Goal: Information Seeking & Learning: Check status

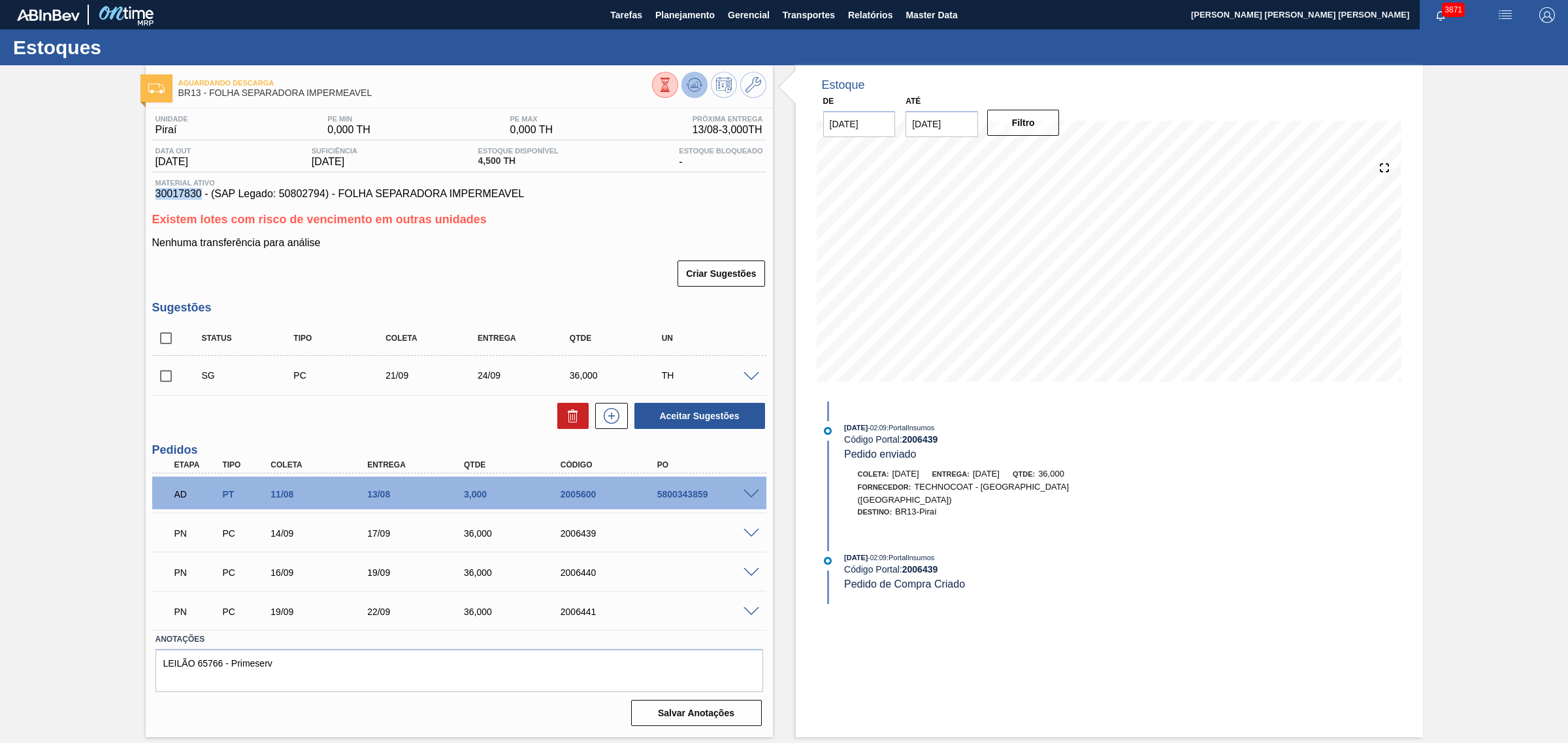
click at [673, 85] on icon at bounding box center [665, 85] width 14 height 14
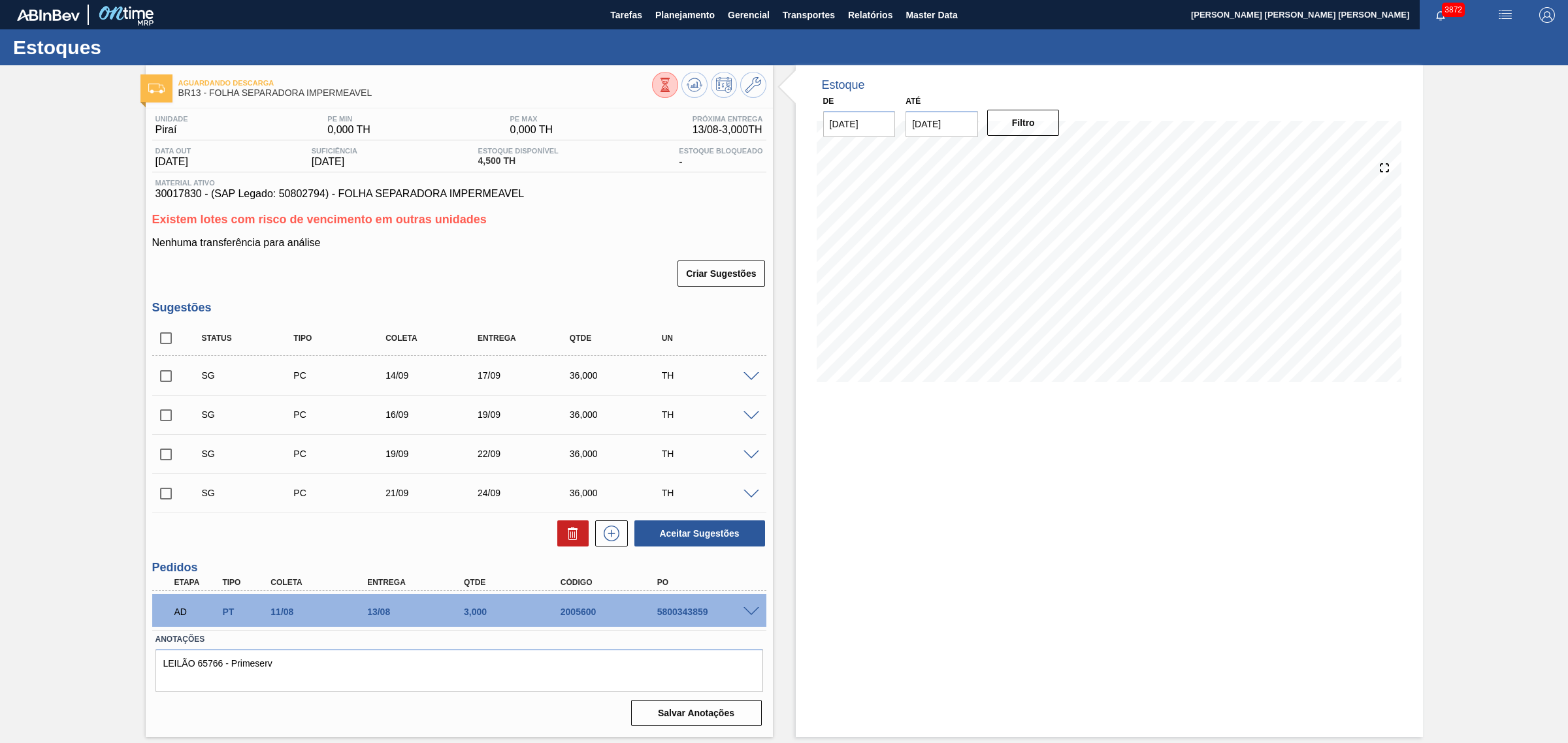
click at [750, 385] on div "SG PC 14/09 17/09 36,000 TH" at bounding box center [459, 376] width 614 height 33
click at [168, 343] on input "checkbox" at bounding box center [165, 338] width 27 height 27
checkbox input "true"
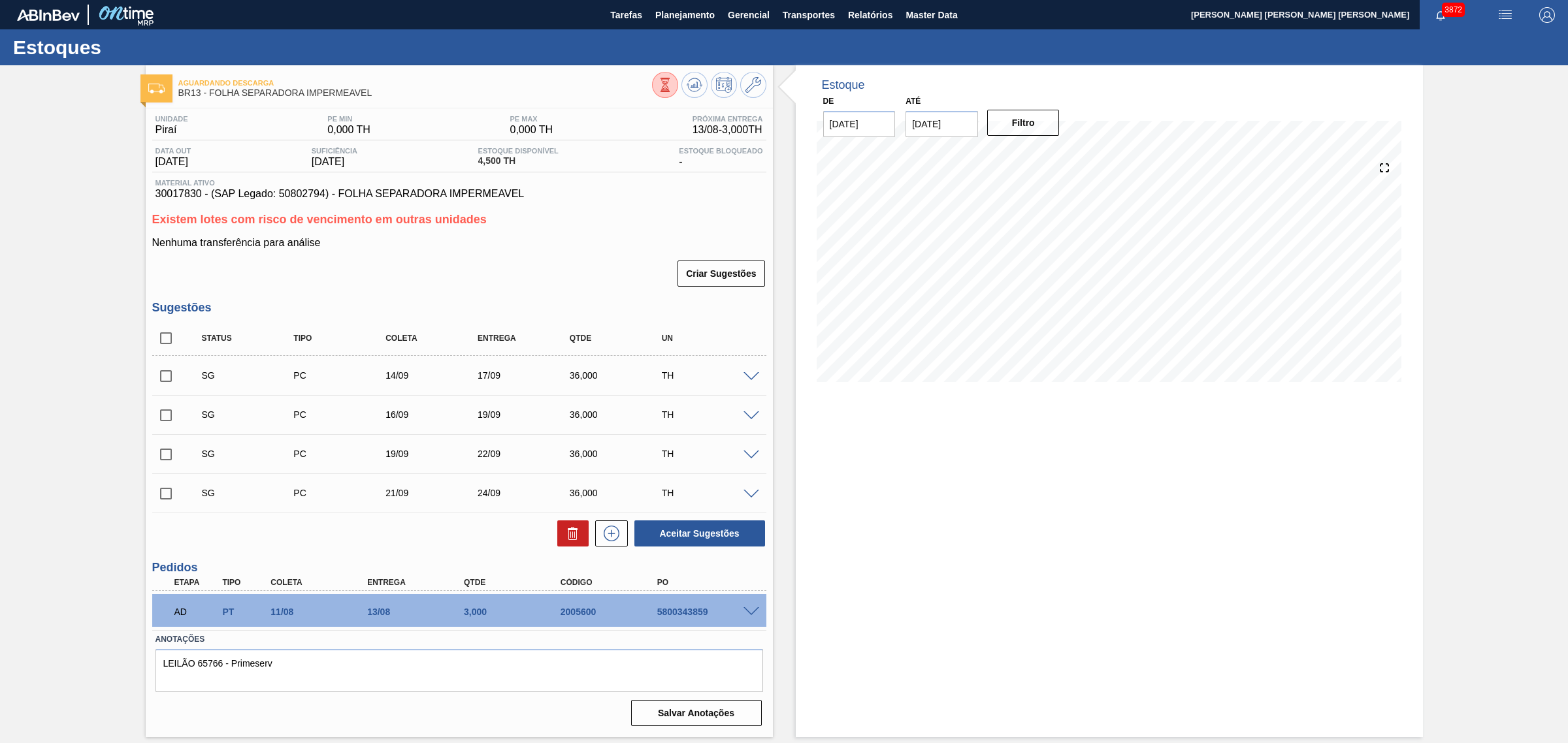
checkbox input "true"
click at [164, 383] on input "checkbox" at bounding box center [165, 376] width 27 height 27
checkbox input "false"
click at [572, 534] on icon at bounding box center [573, 534] width 16 height 16
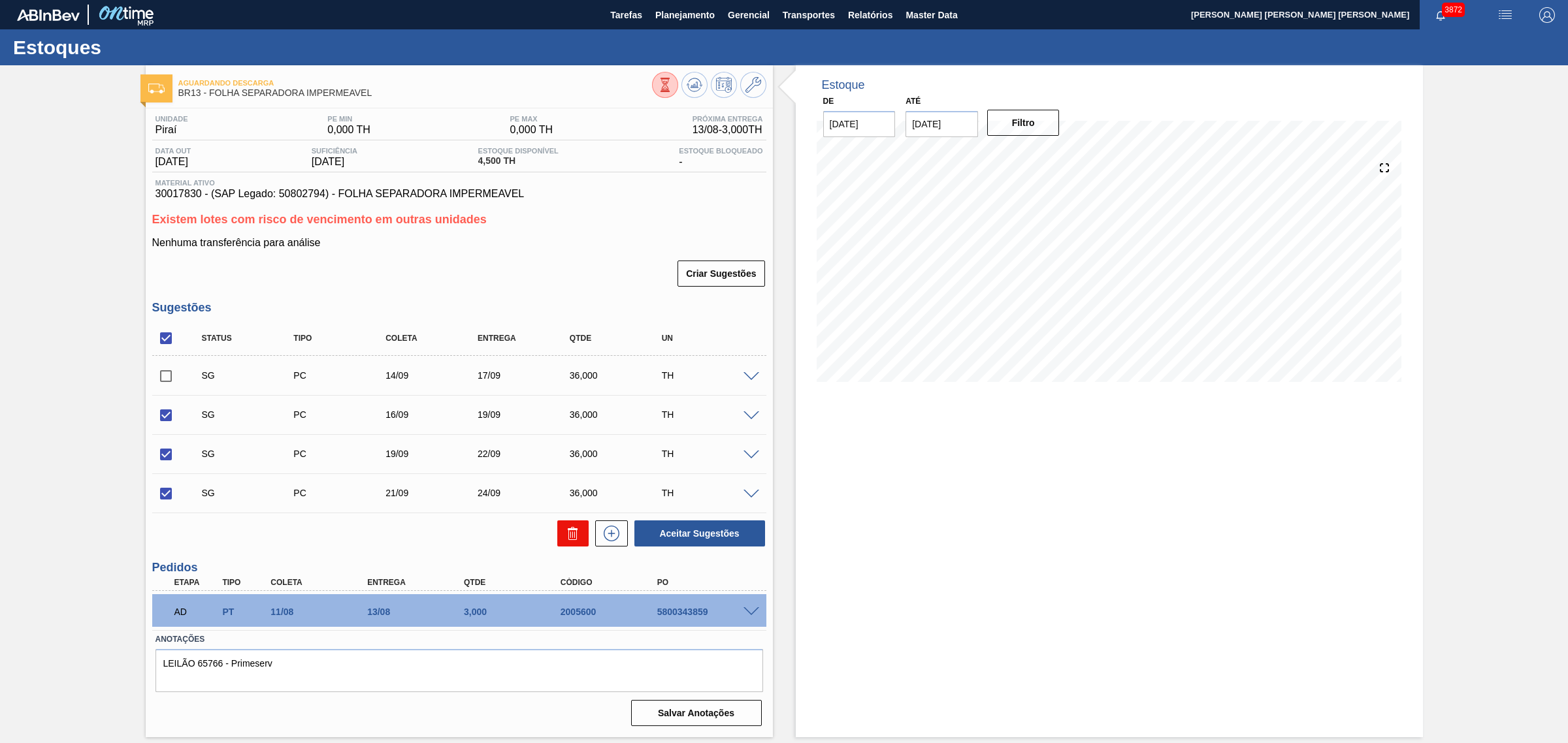
checkbox input "false"
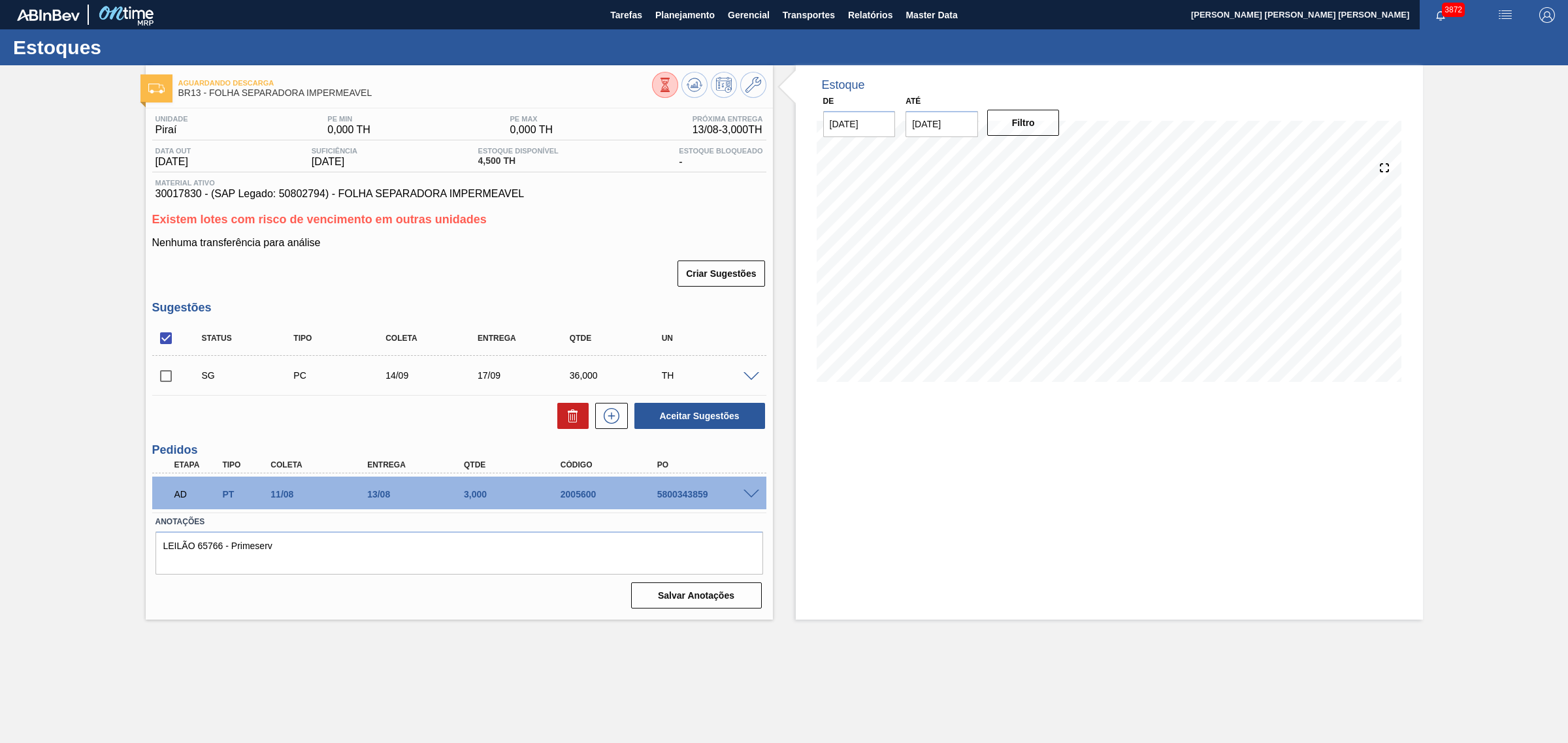
click at [749, 376] on span at bounding box center [751, 377] width 16 height 10
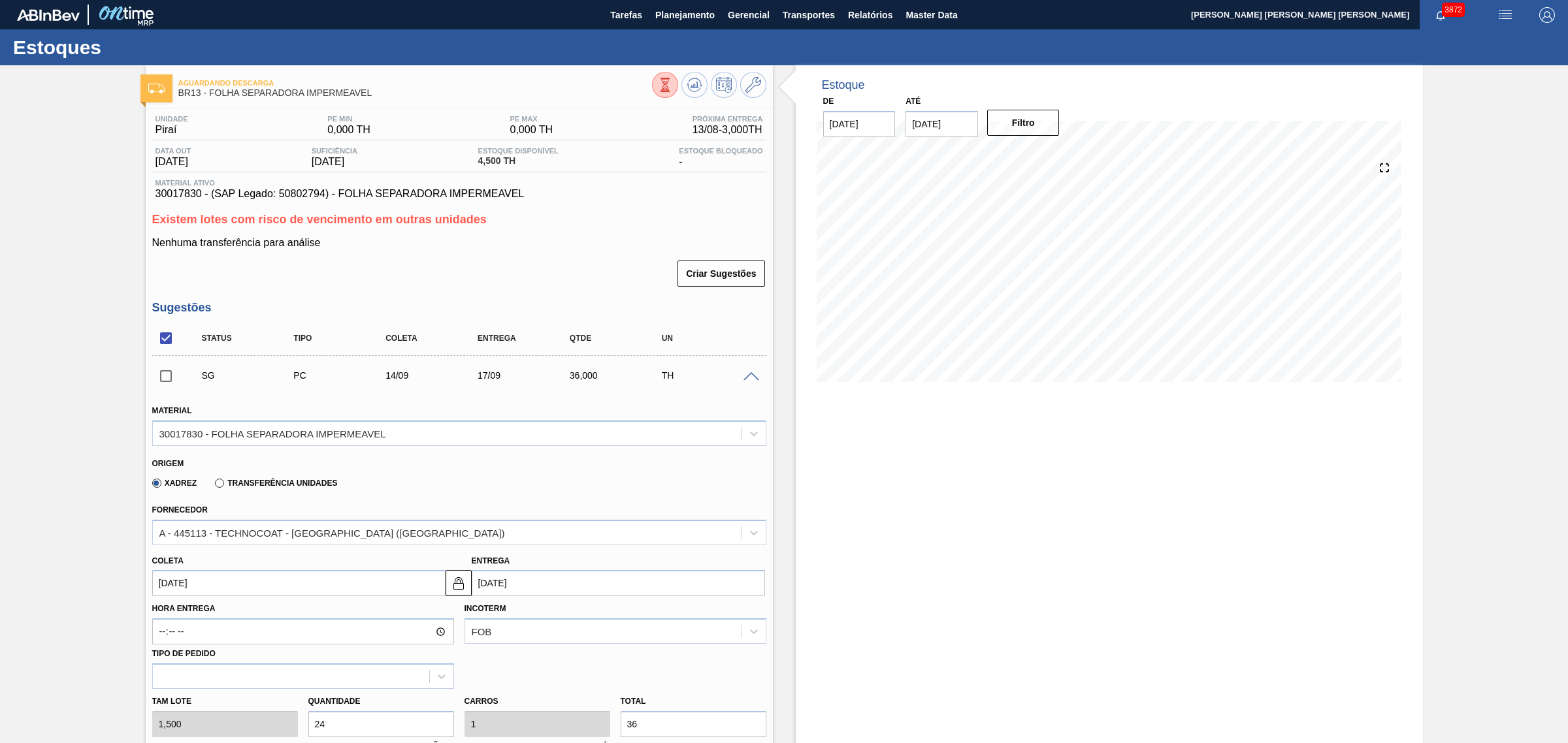
scroll to position [164, 0]
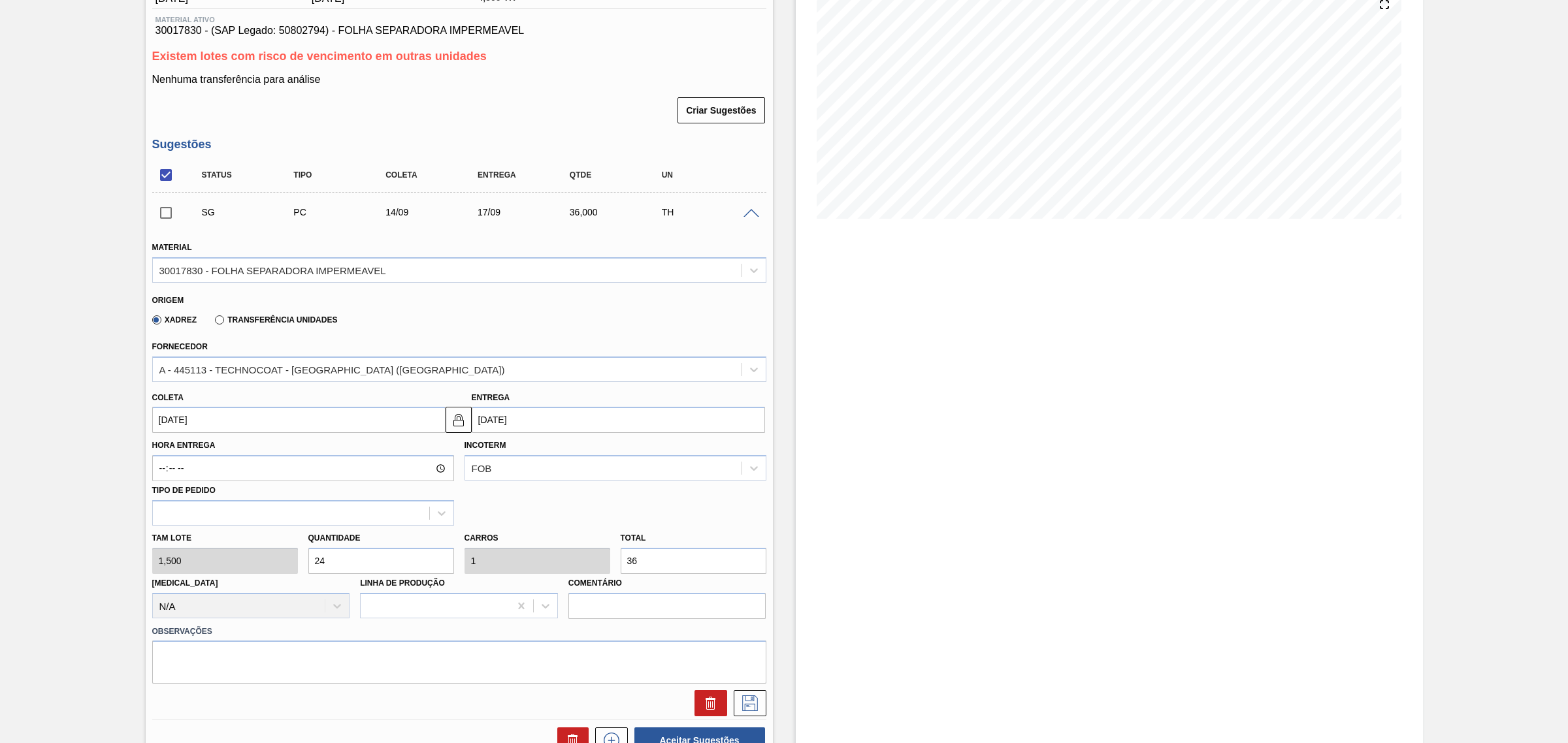
click at [675, 572] on input "36" at bounding box center [694, 561] width 146 height 26
type input "1,333"
type input "0,056"
type input "2"
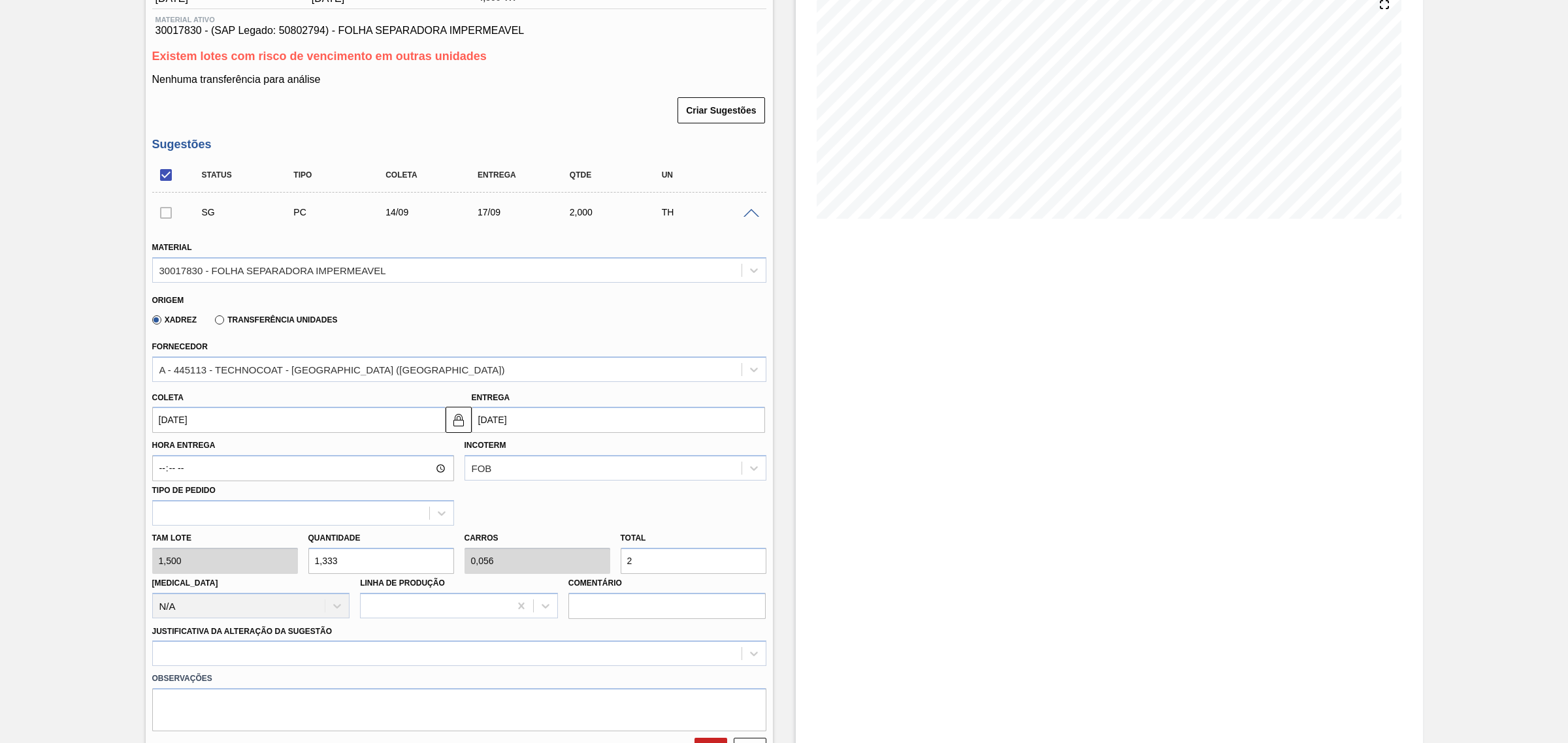
type input "18"
type input "0,75"
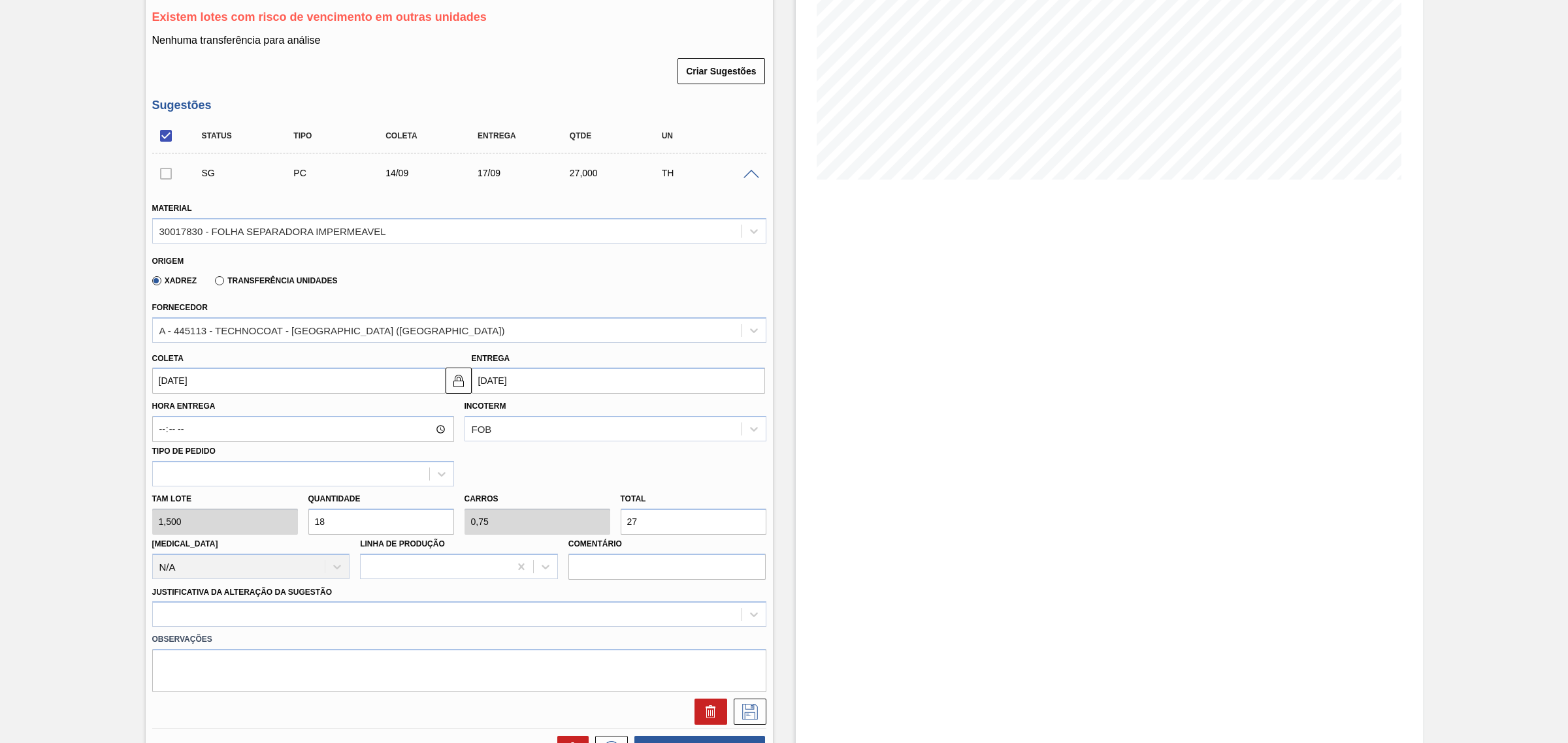
scroll to position [326, 0]
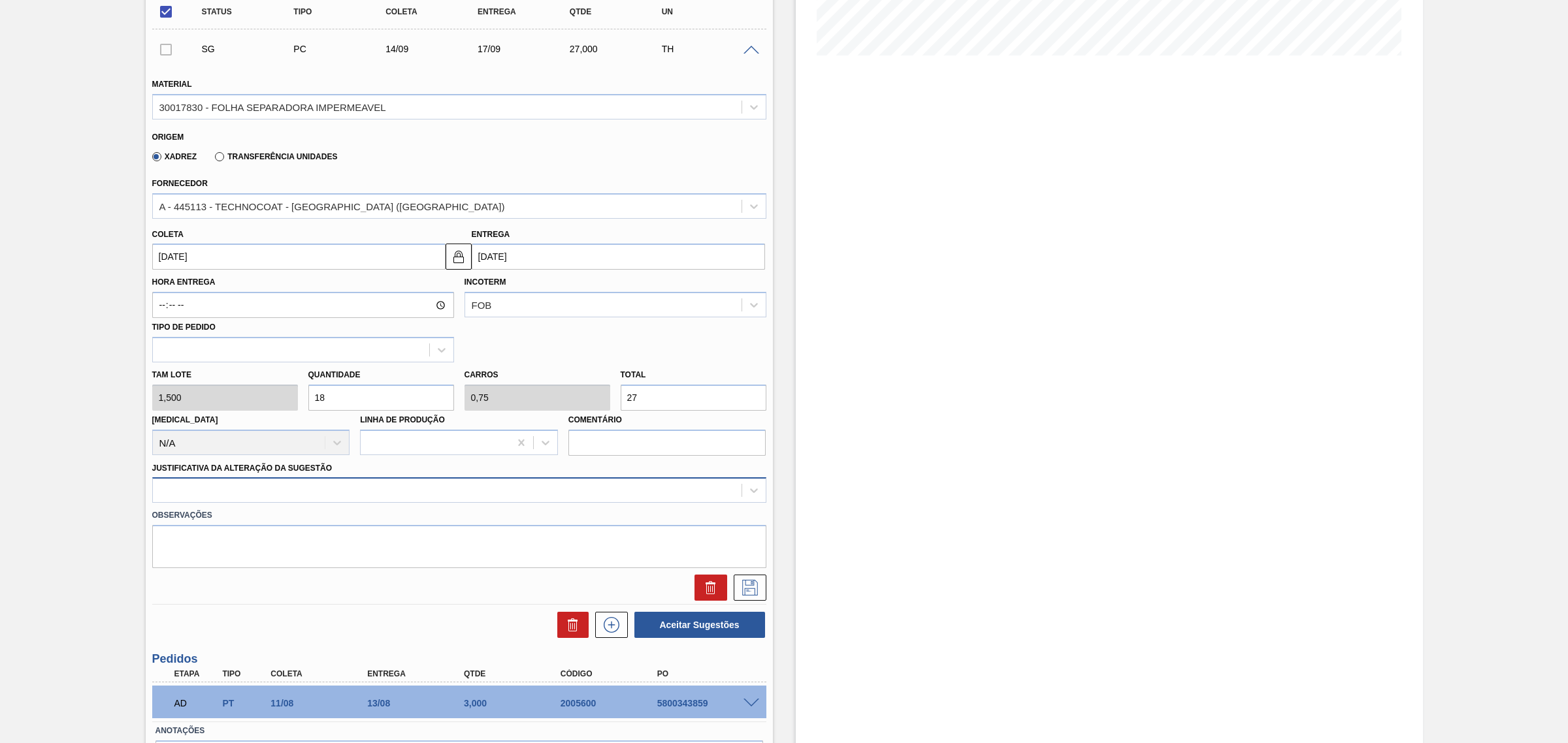
type input "27"
click at [471, 496] on div at bounding box center [447, 491] width 589 height 19
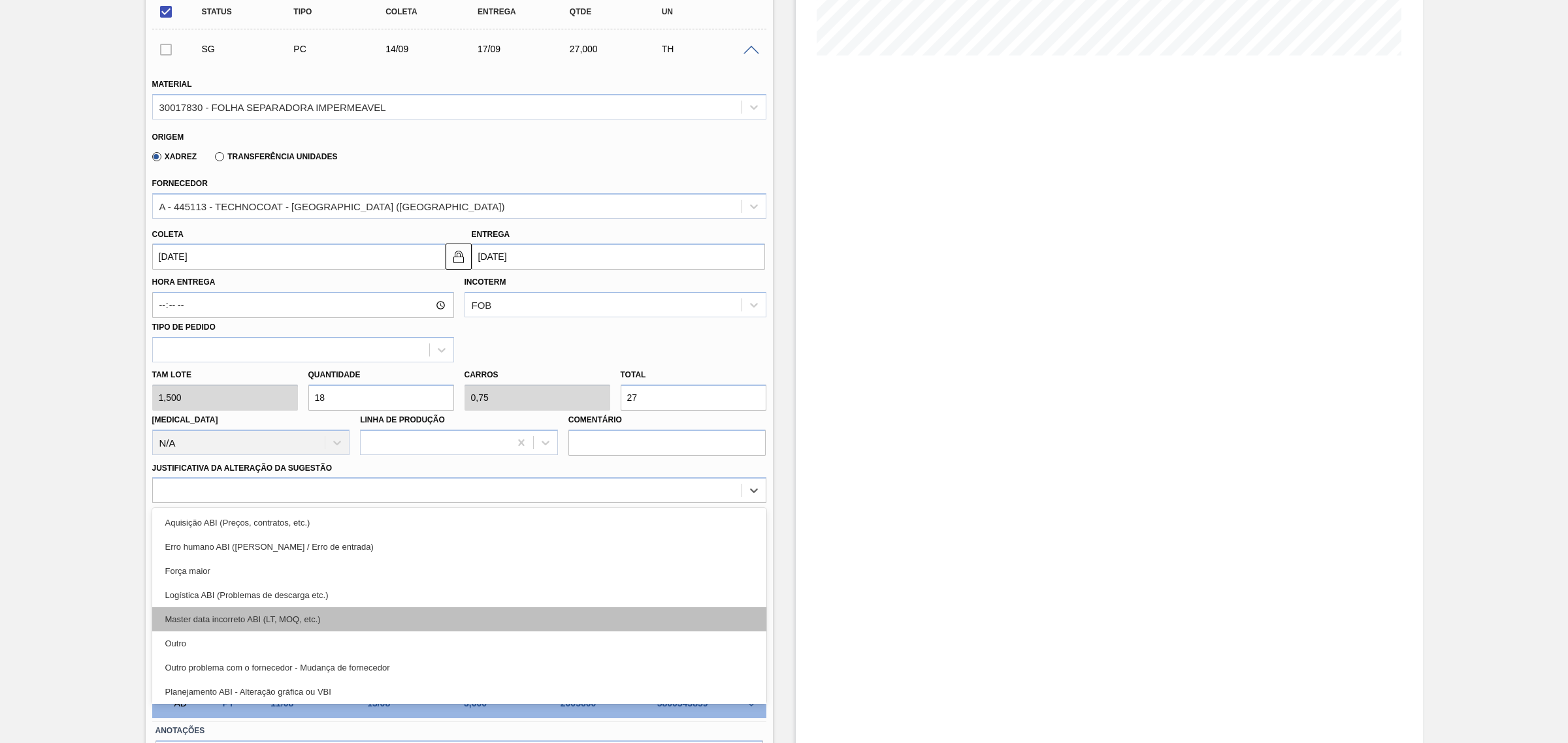
scroll to position [81, 0]
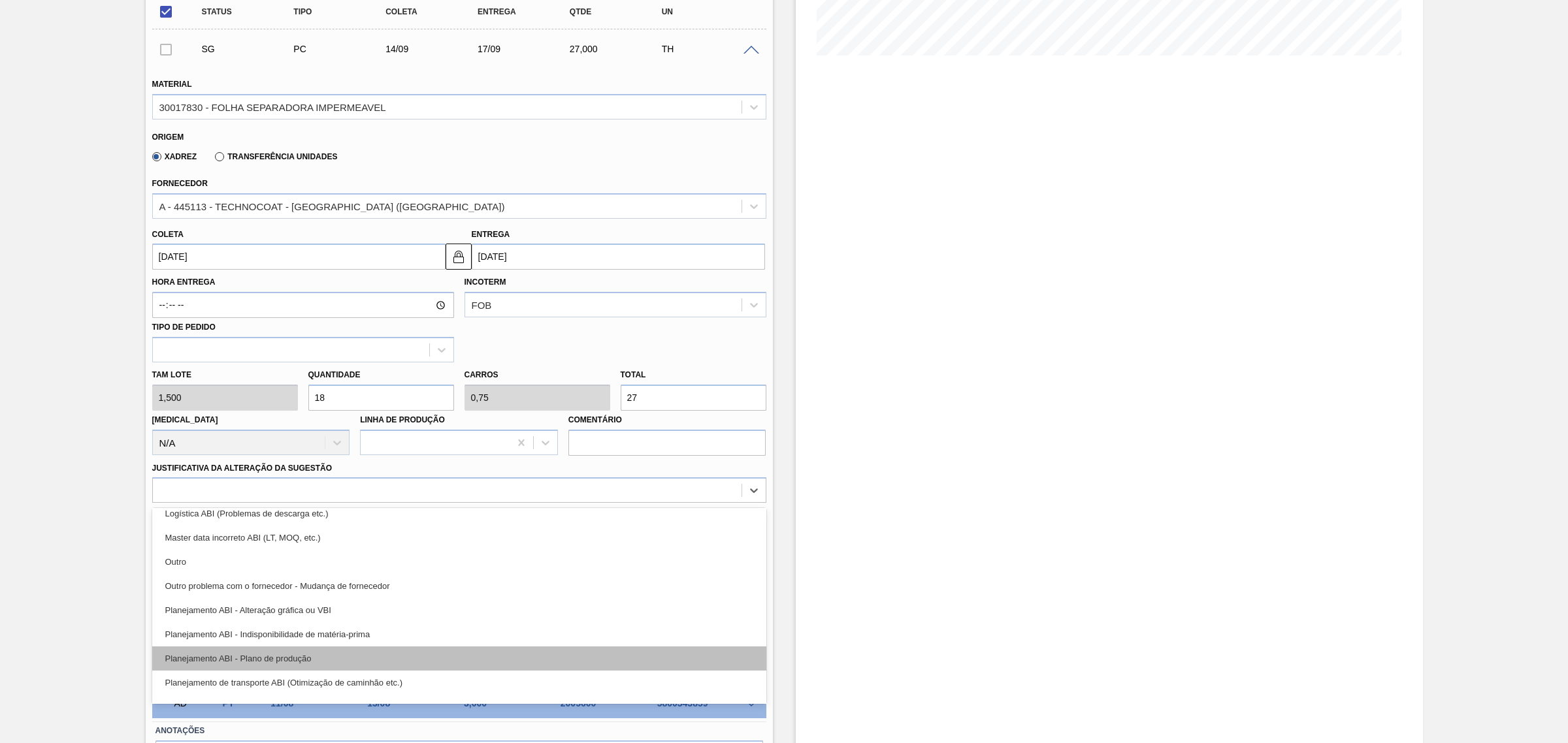
click at [412, 652] on div "Planejamento ABI - Plano de produção" at bounding box center [459, 658] width 614 height 24
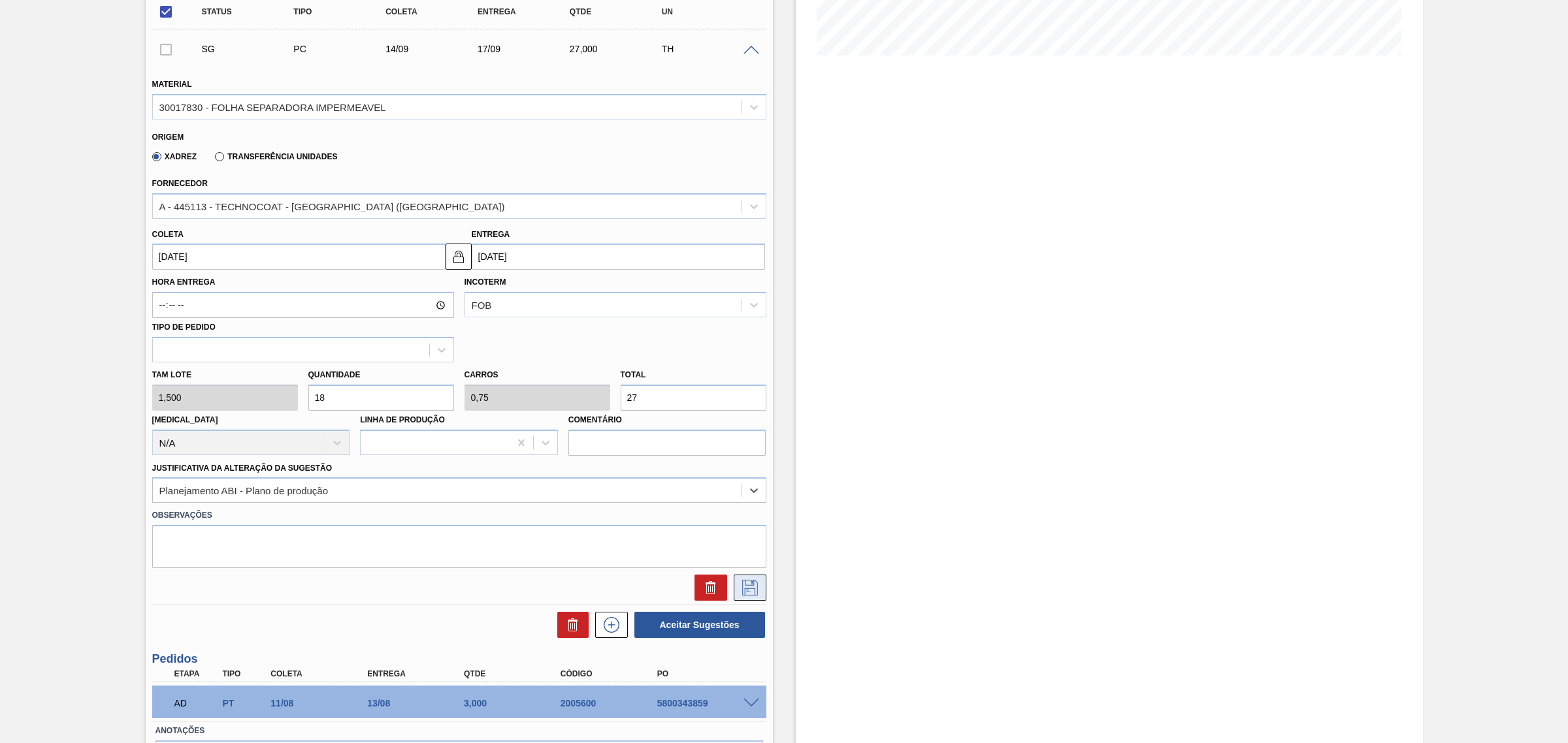
click at [747, 593] on icon at bounding box center [750, 588] width 21 height 16
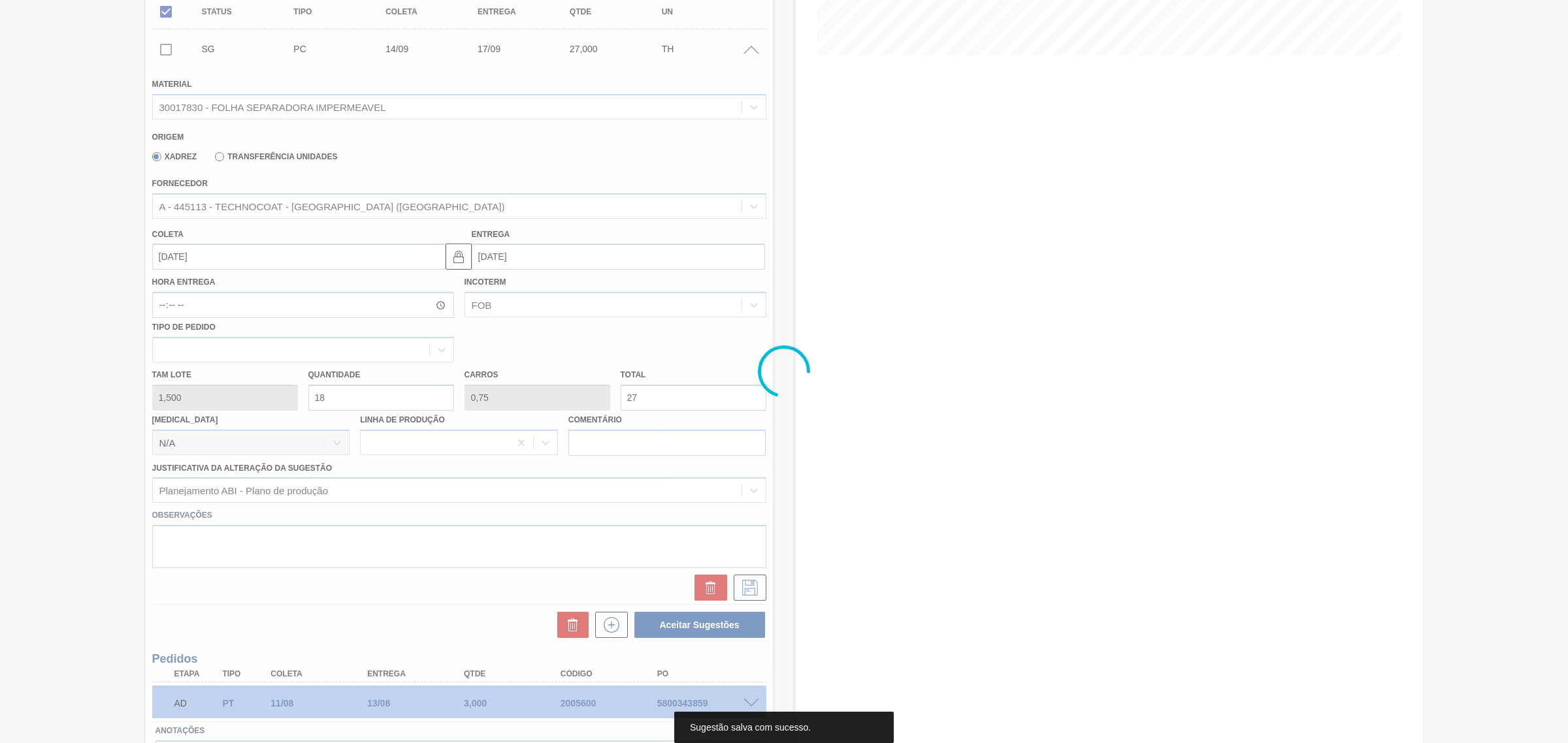
scroll to position [0, 0]
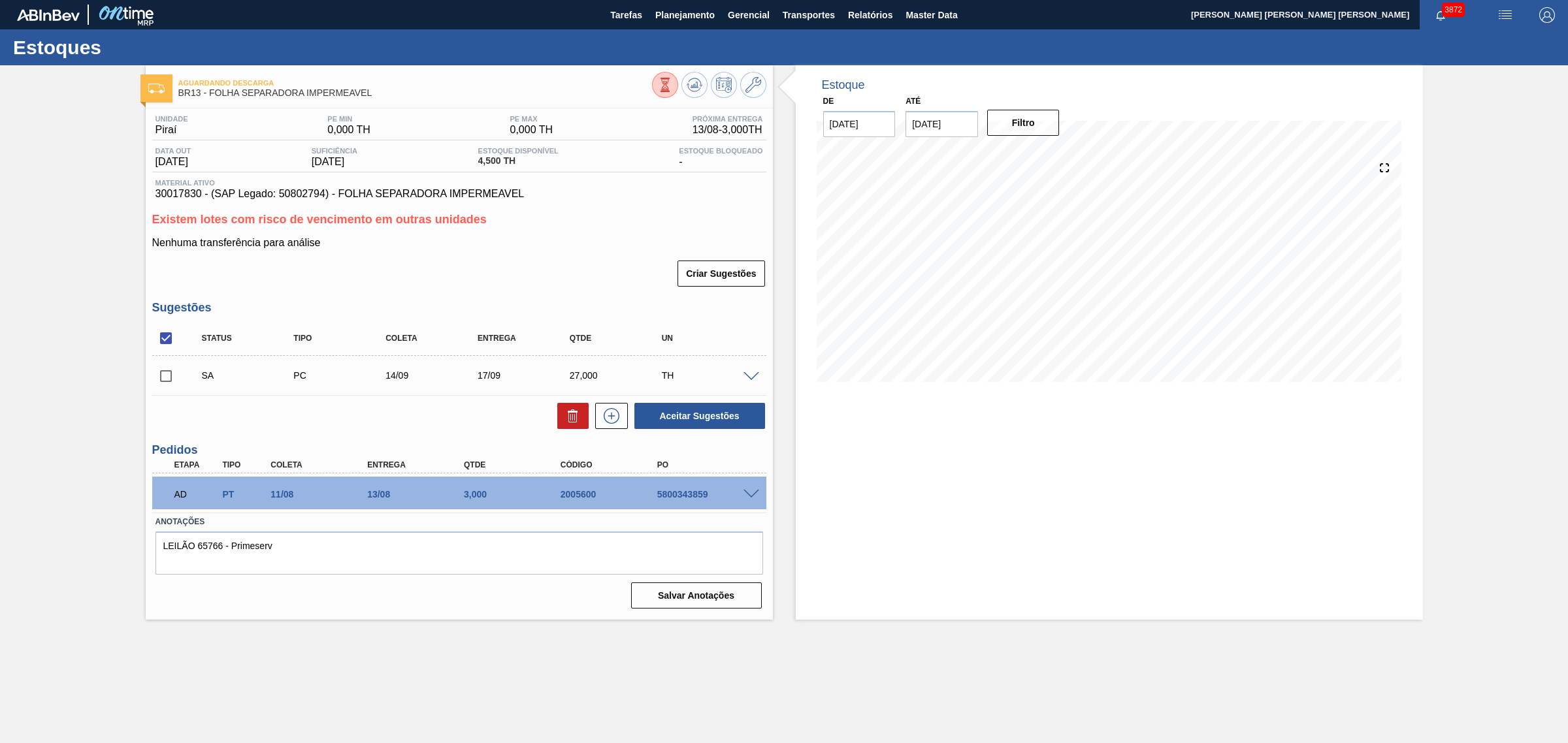
click at [164, 341] on input "checkbox" at bounding box center [165, 338] width 27 height 27
checkbox input "true"
click at [712, 418] on button "Aceitar Sugestões" at bounding box center [699, 416] width 131 height 26
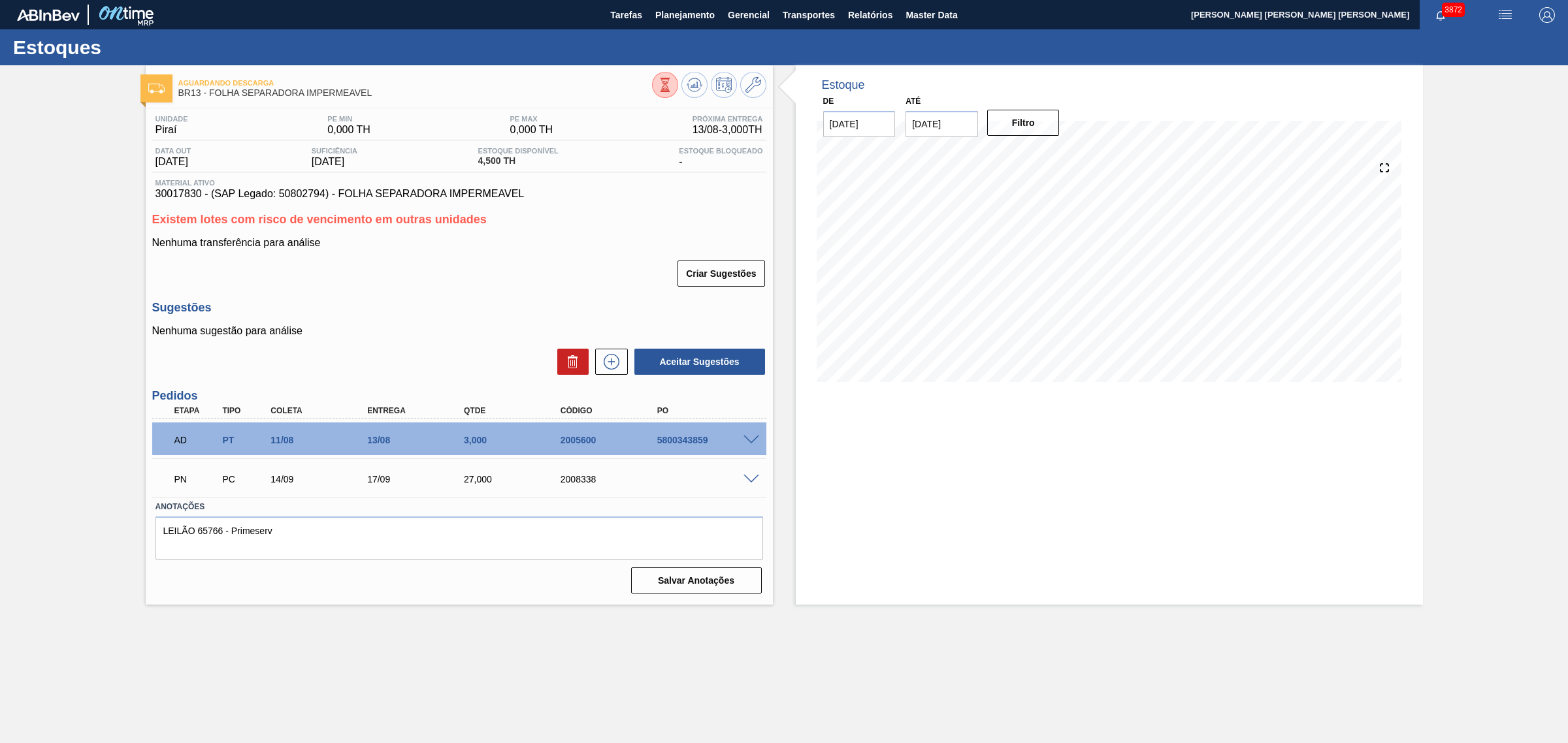
click at [576, 483] on div "2008338" at bounding box center [612, 479] width 110 height 10
click at [576, 480] on div "2008338" at bounding box center [612, 479] width 110 height 10
click at [583, 481] on div "2008338" at bounding box center [612, 479] width 110 height 10
copy div "2008338"
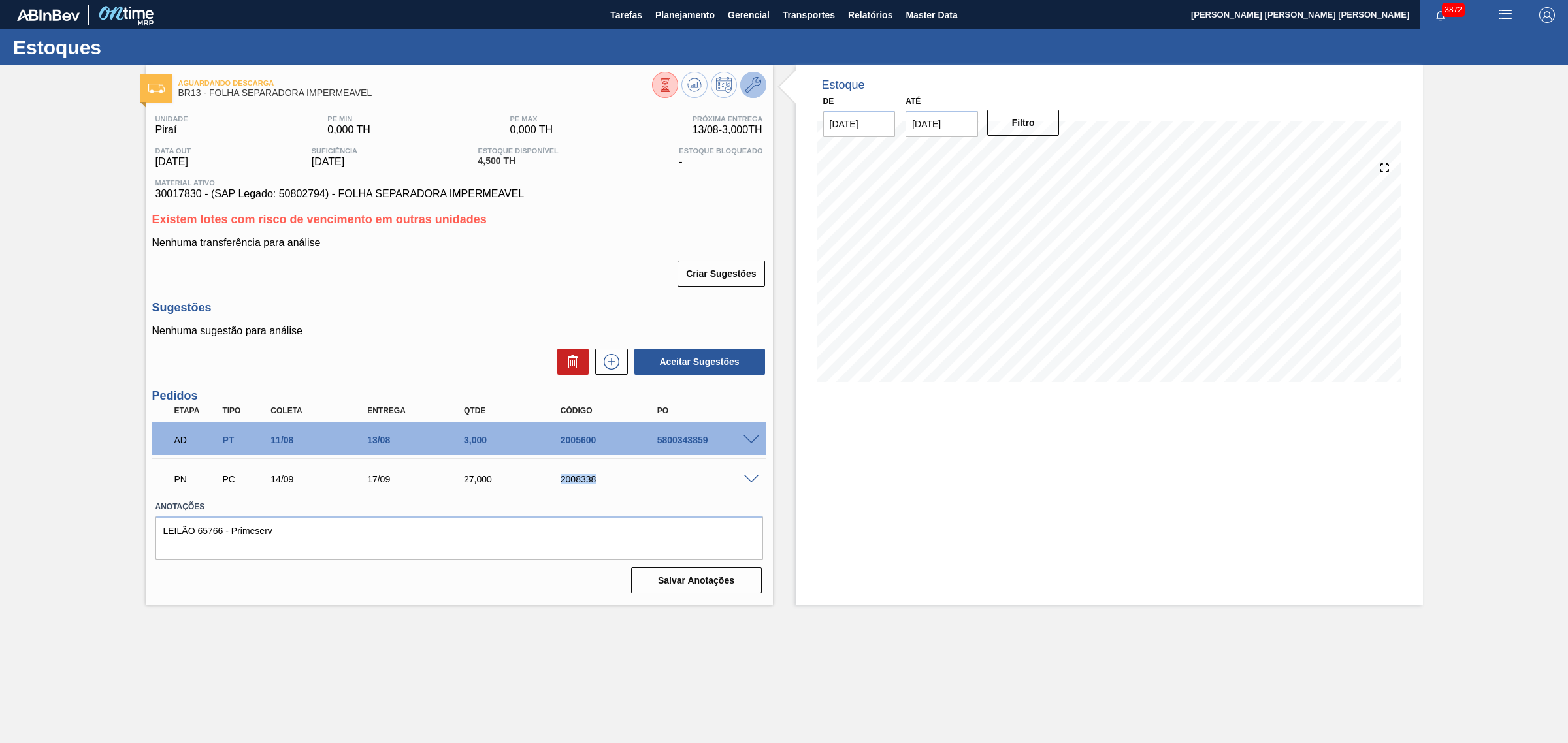
click at [752, 75] on button at bounding box center [753, 85] width 26 height 26
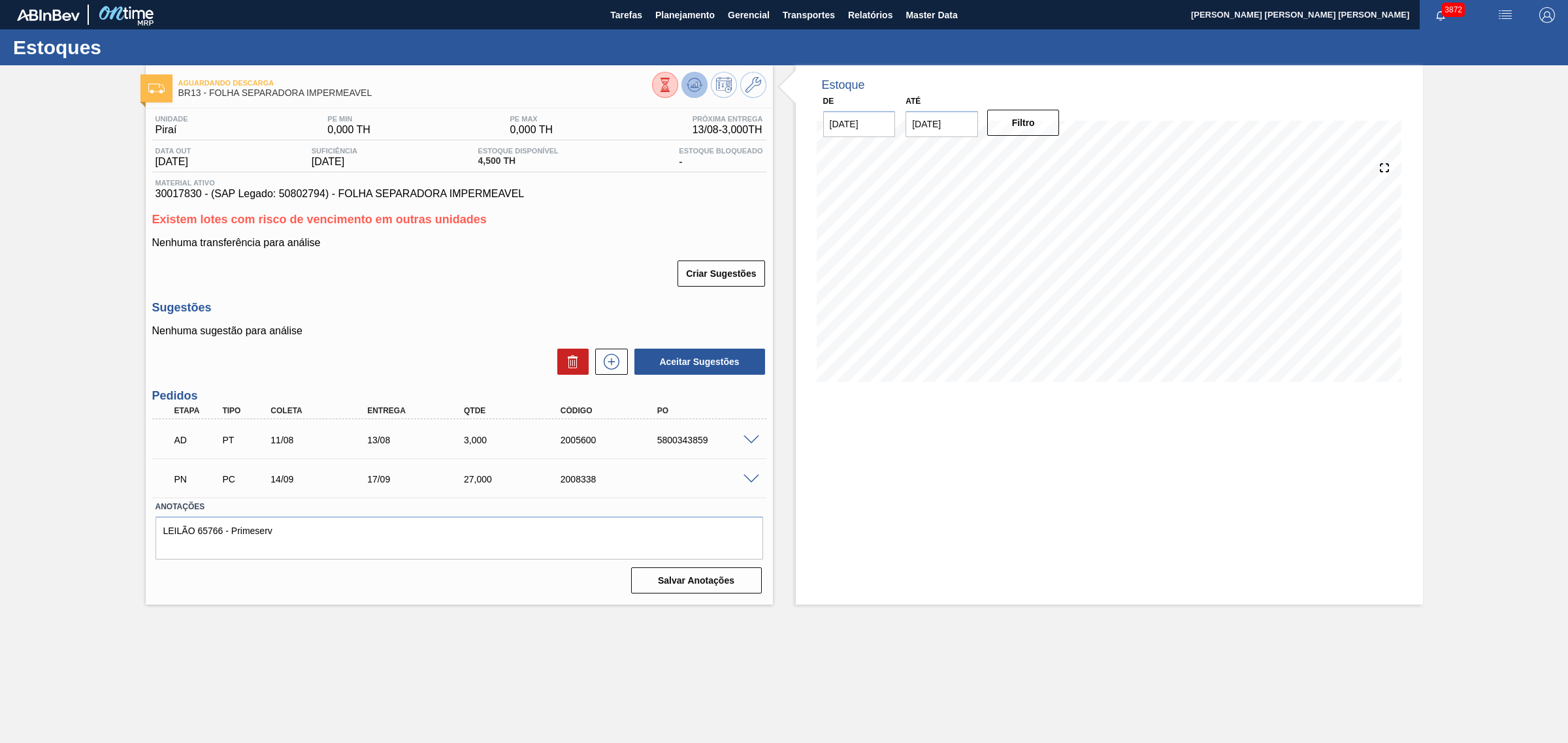
click at [670, 79] on icon at bounding box center [666, 78] width 9 height 2
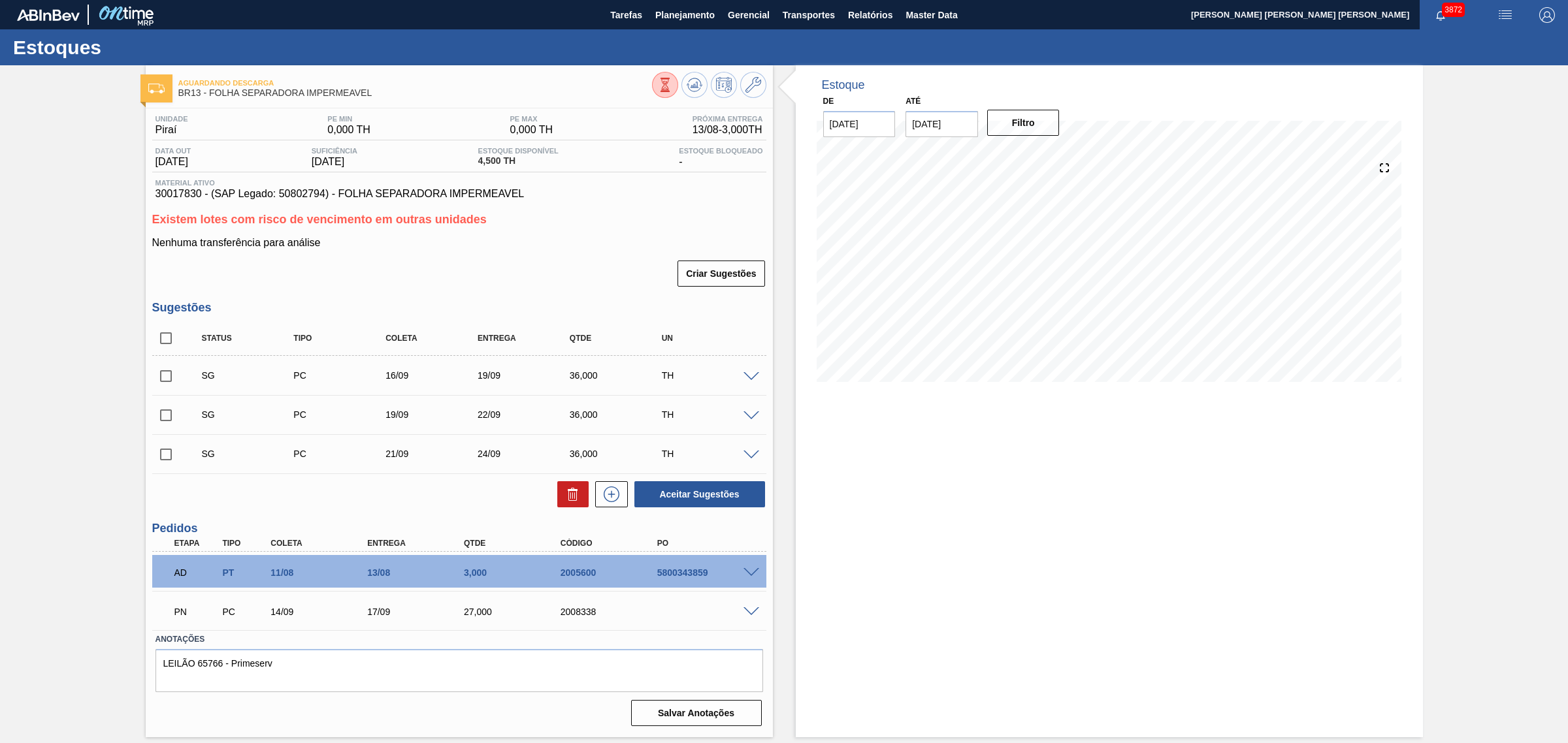
click at [168, 345] on input "checkbox" at bounding box center [165, 338] width 27 height 27
checkbox input "true"
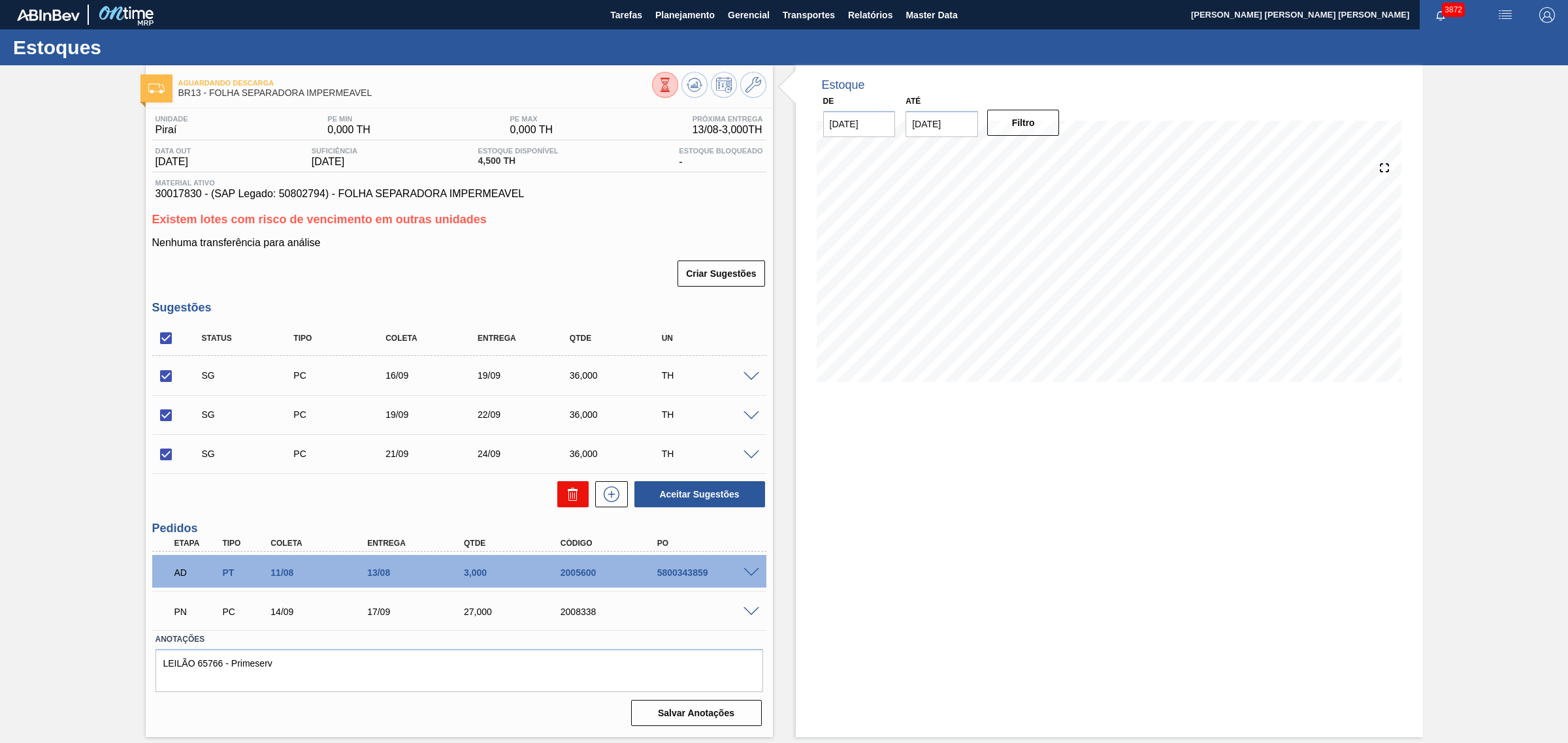
click at [562, 487] on button at bounding box center [573, 494] width 31 height 26
checkbox input "false"
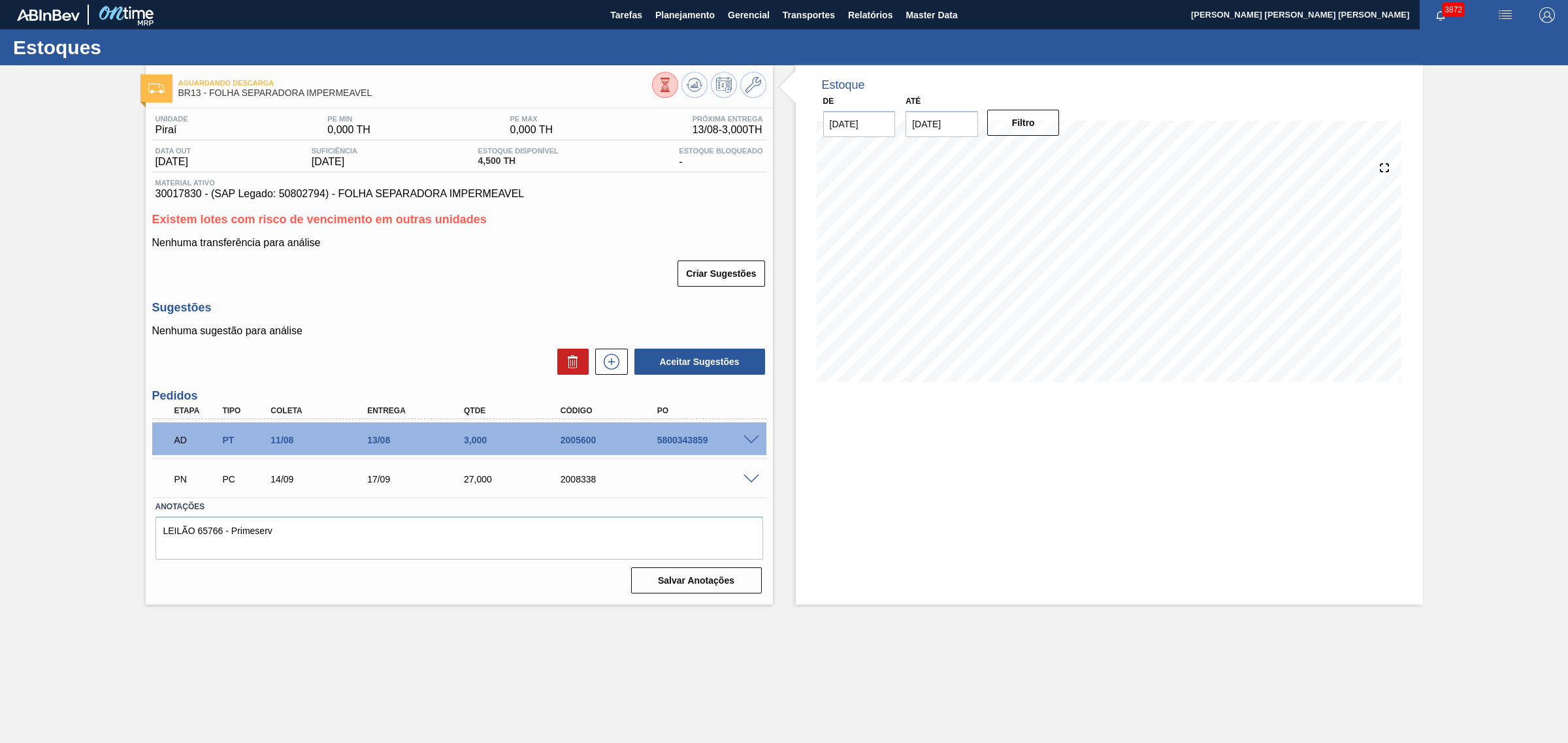
click at [183, 191] on span "30017830 - (SAP Legado: 50802794) - FOLHA SEPARADORA IMPERMEAVEL" at bounding box center [460, 193] width 608 height 12
copy span "30017830"
click at [1057, 530] on div "Estoque De 13/08/2025 Até 01/11/2025 Filtro 29/08 Projeção de Estoque -1,654.16…" at bounding box center [1109, 334] width 627 height 539
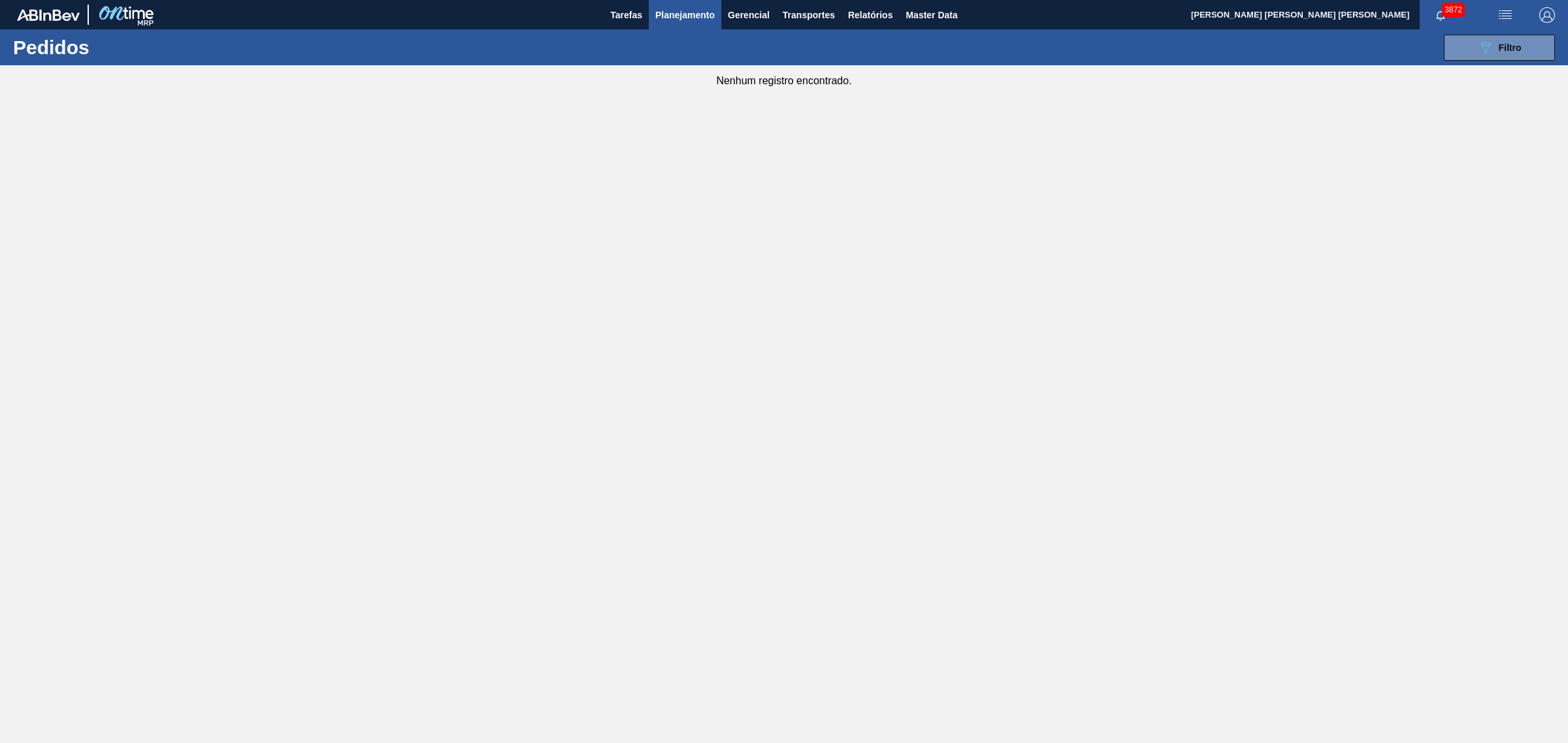
click at [662, 17] on span "Planejamento" at bounding box center [685, 15] width 60 height 16
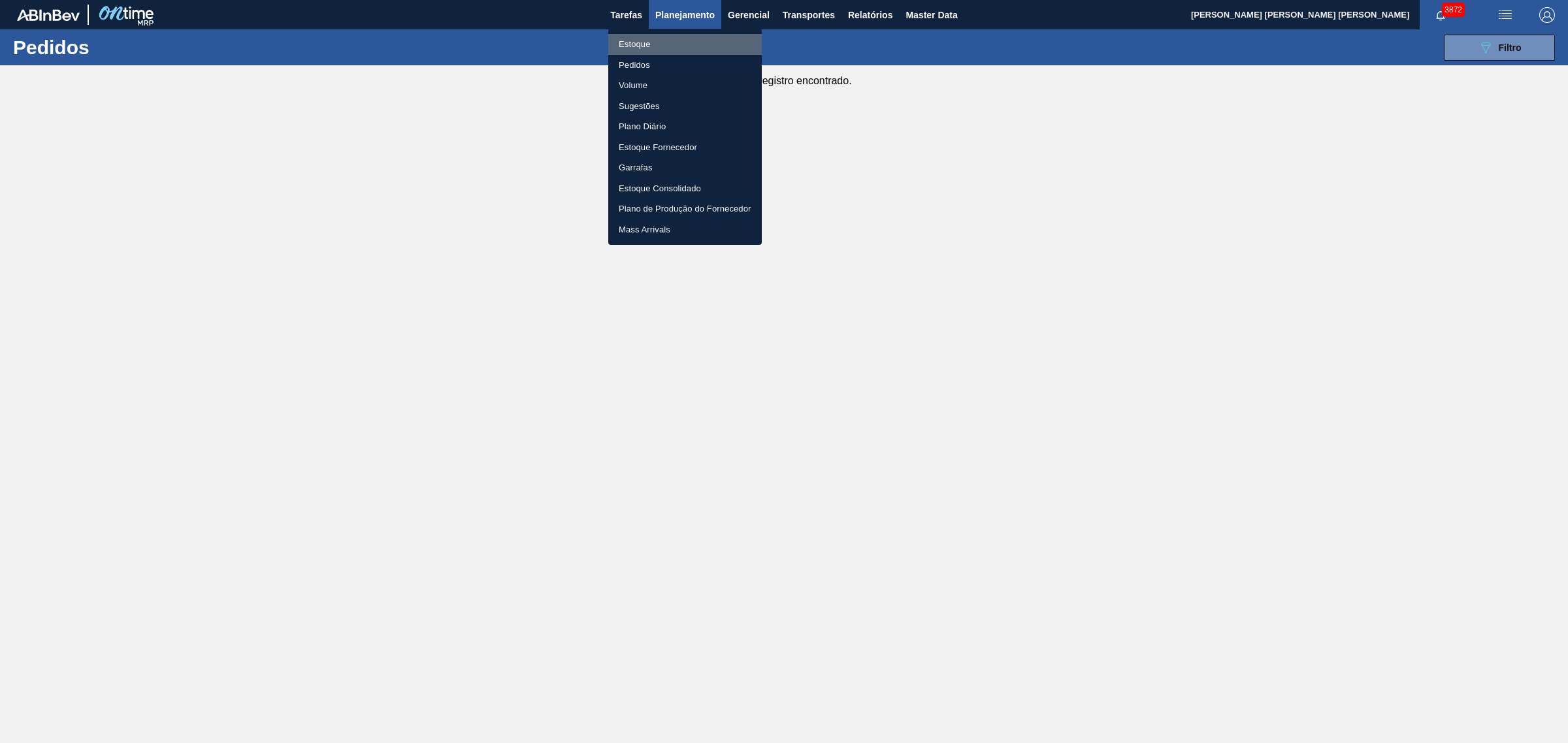
click at [653, 38] on li "Estoque" at bounding box center [685, 44] width 154 height 21
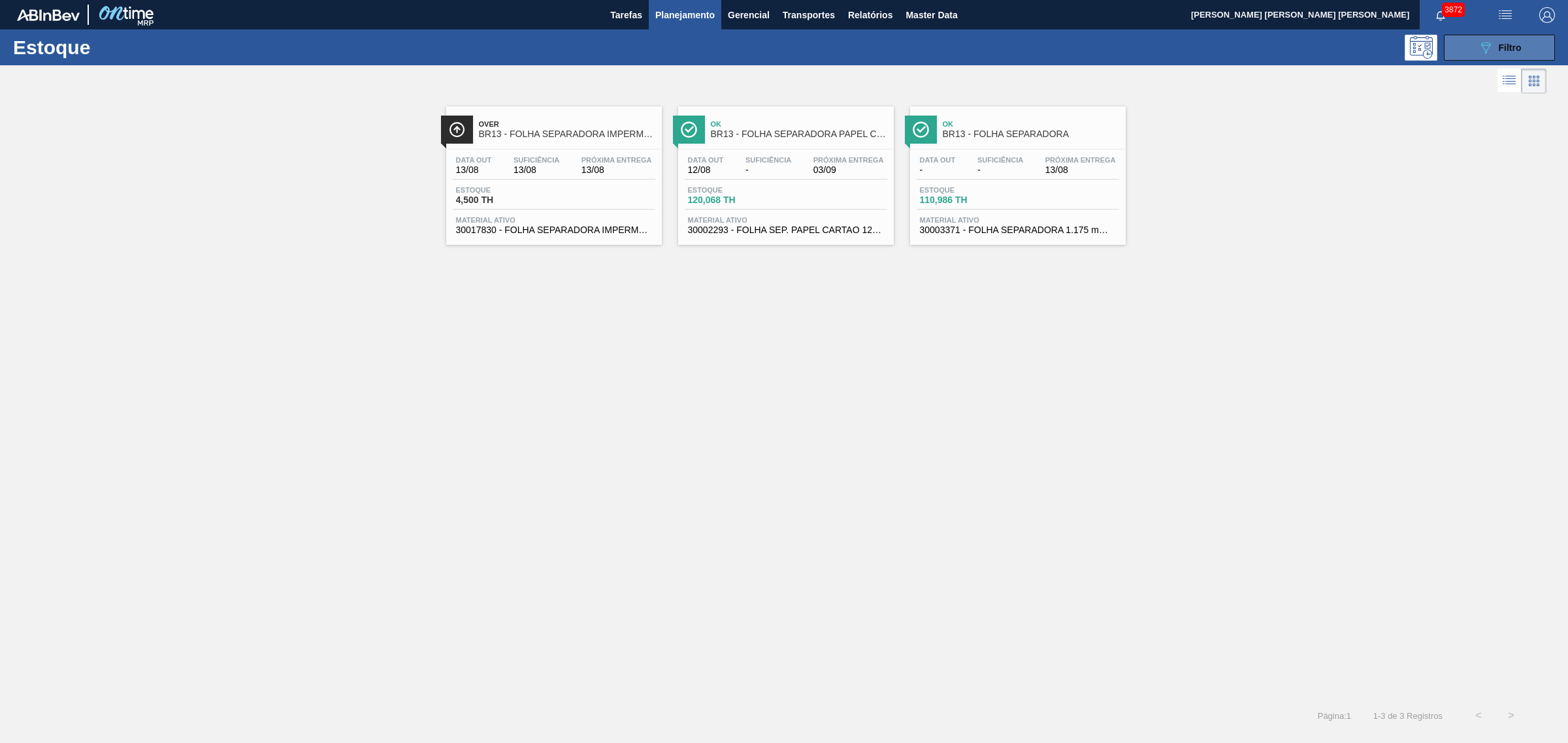
click at [1511, 46] on span "Filtro" at bounding box center [1510, 47] width 23 height 10
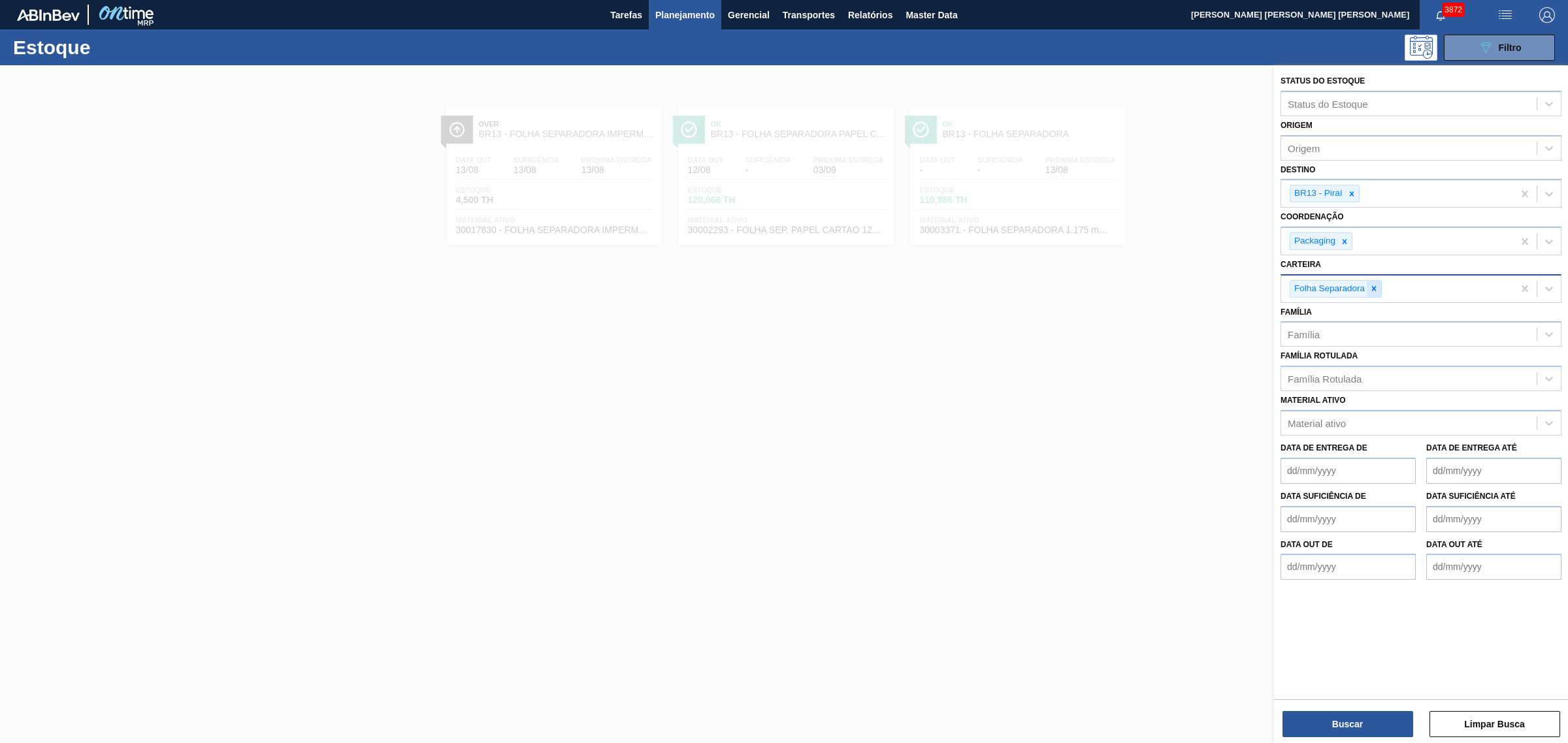
click at [1374, 287] on icon at bounding box center [1375, 289] width 5 height 5
click at [1351, 189] on icon at bounding box center [1352, 194] width 9 height 9
click at [1336, 367] on div "Família Rotulada" at bounding box center [1324, 373] width 74 height 11
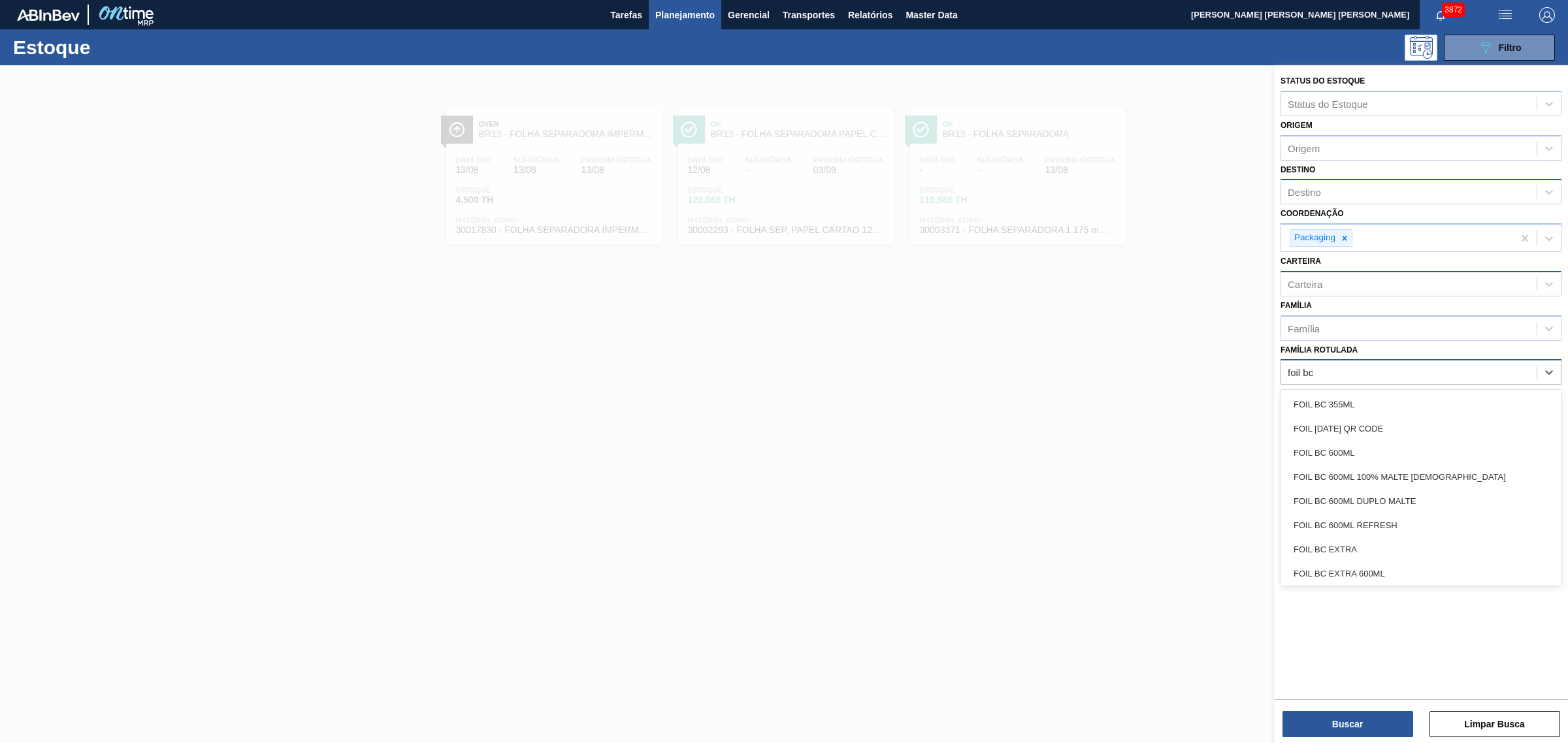
type Rotulada "foil bc 6"
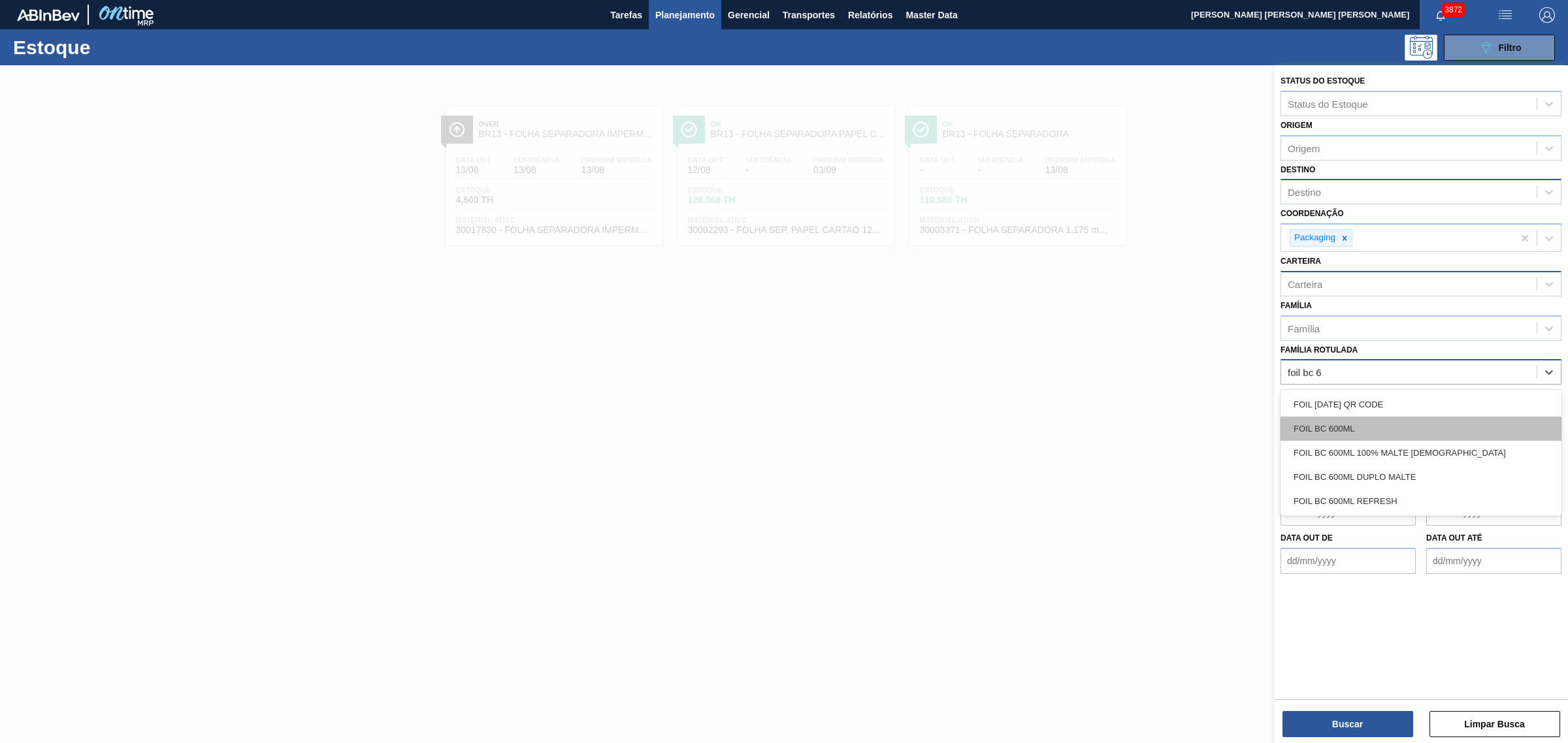
click at [1353, 423] on div "FOIL BC 600ML" at bounding box center [1421, 428] width 281 height 24
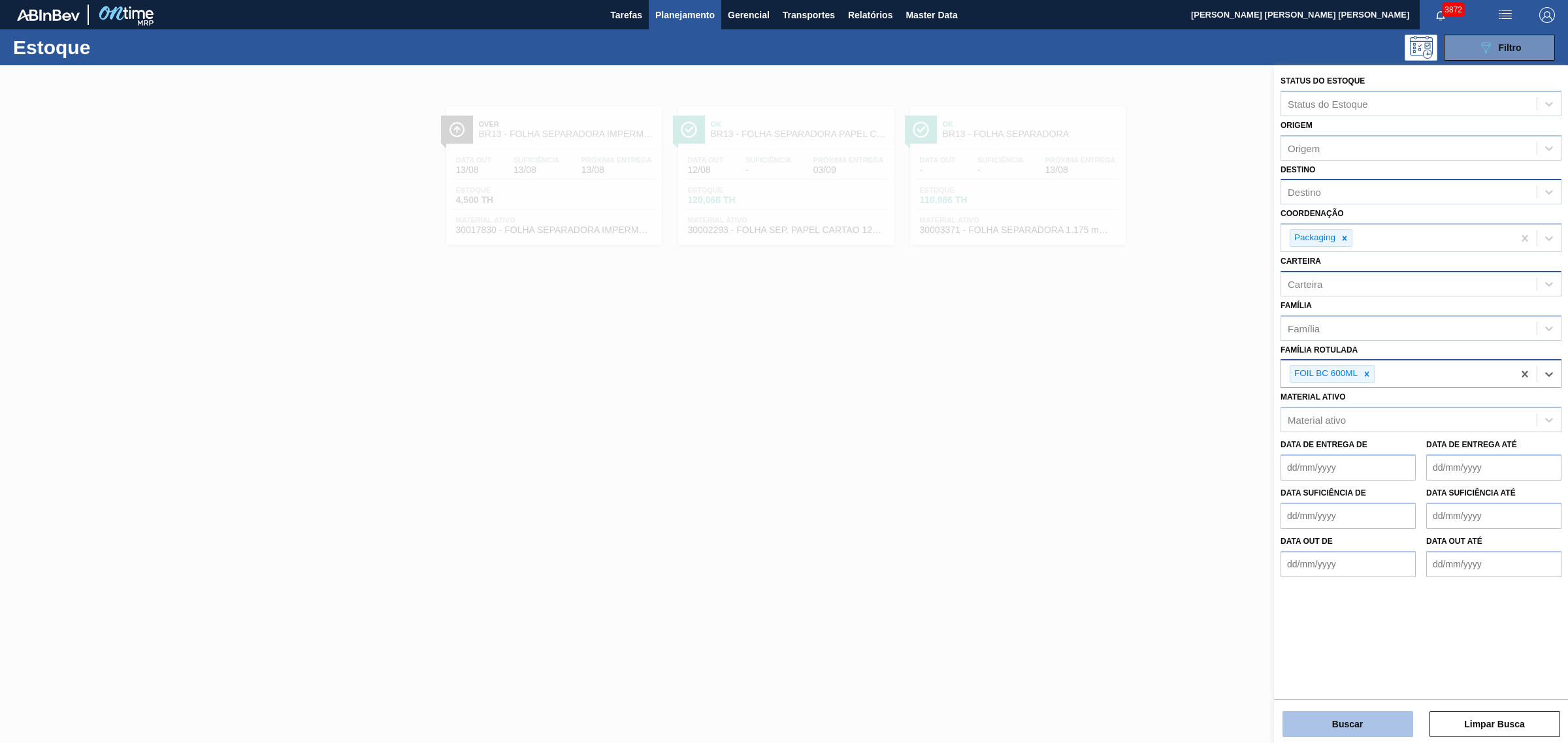
click at [1367, 723] on button "Buscar" at bounding box center [1348, 724] width 131 height 26
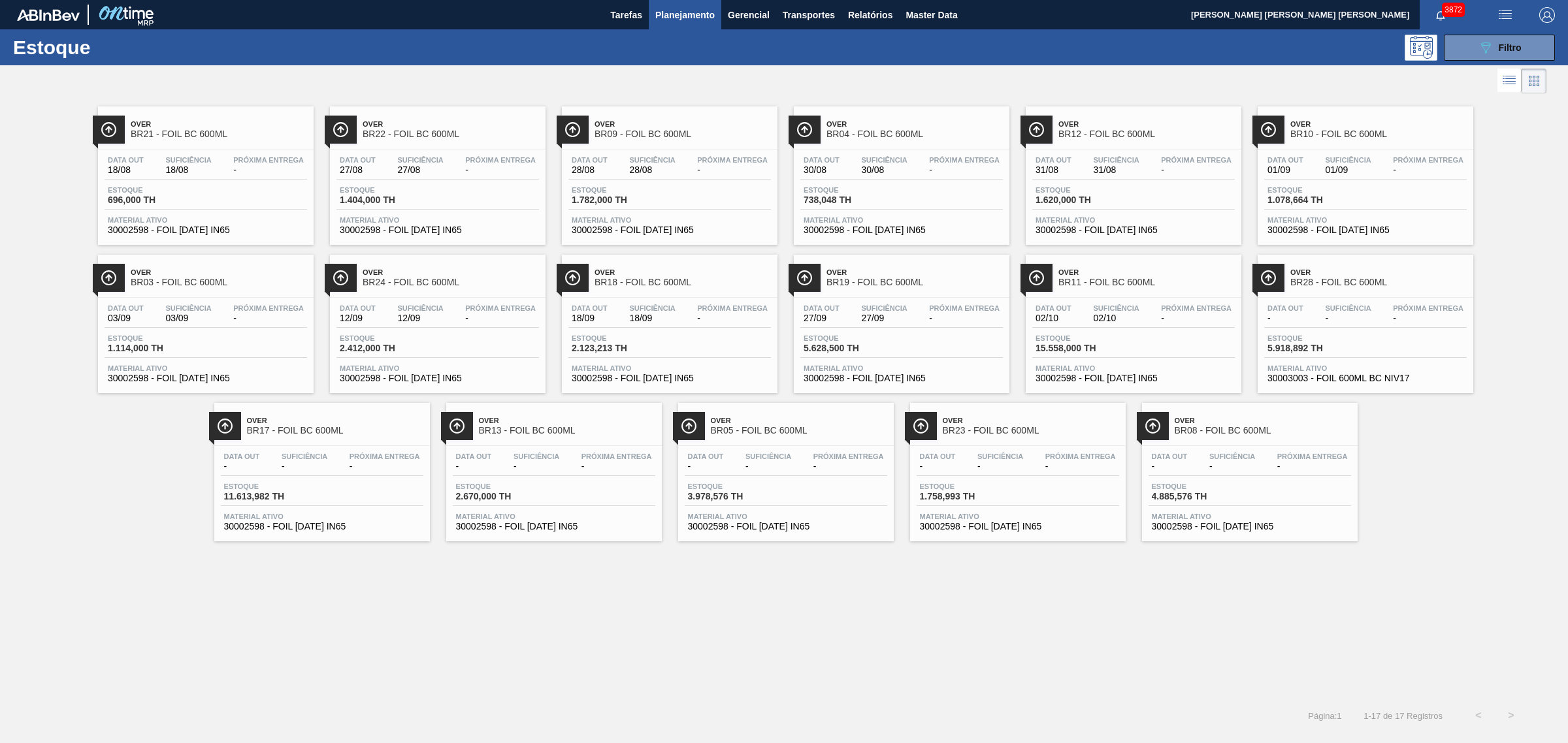
click at [655, 644] on div "Over BR21 - FOIL BC 600ML Data out 18/08 Suficiência 18/08 Próxima Entrega - Es…" at bounding box center [784, 398] width 1568 height 603
